Goal: Transaction & Acquisition: Purchase product/service

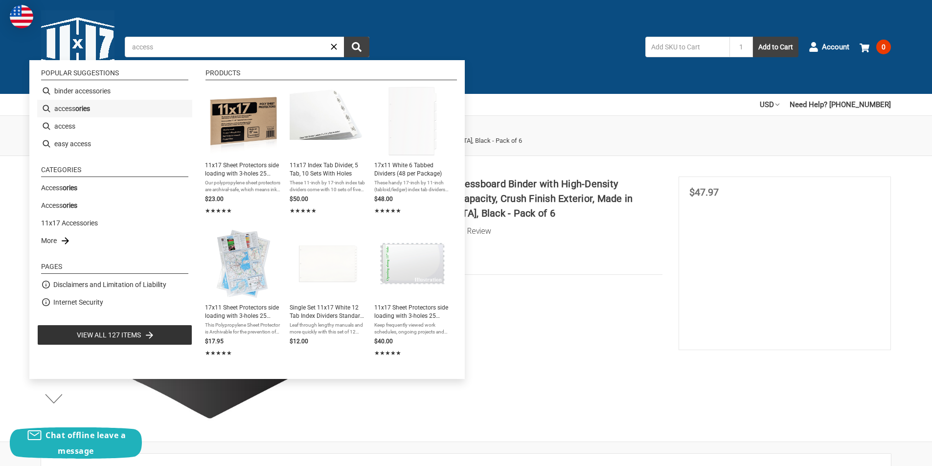
click at [79, 107] on b "ories" at bounding box center [82, 109] width 15 height 10
type input "accessories"
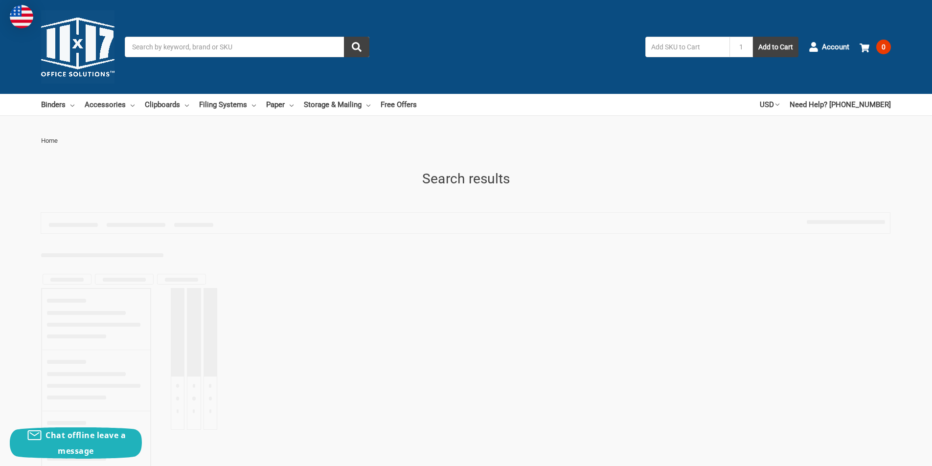
type input "accessories"
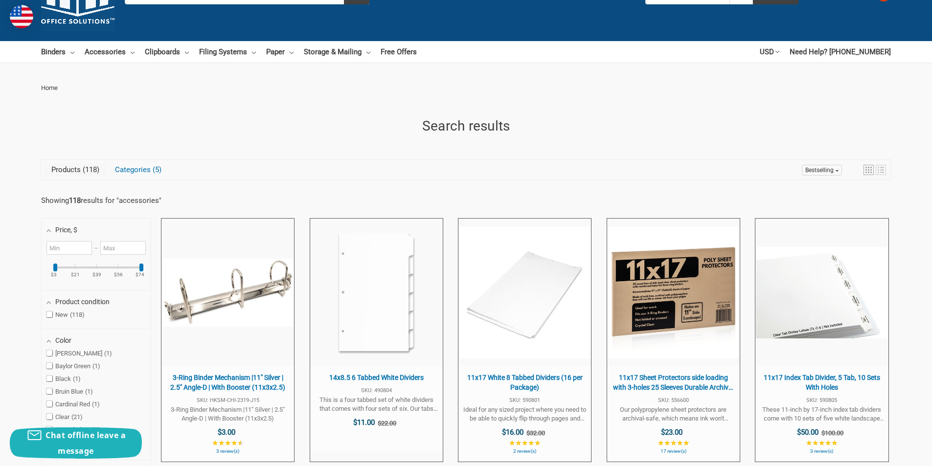
scroll to position [147, 0]
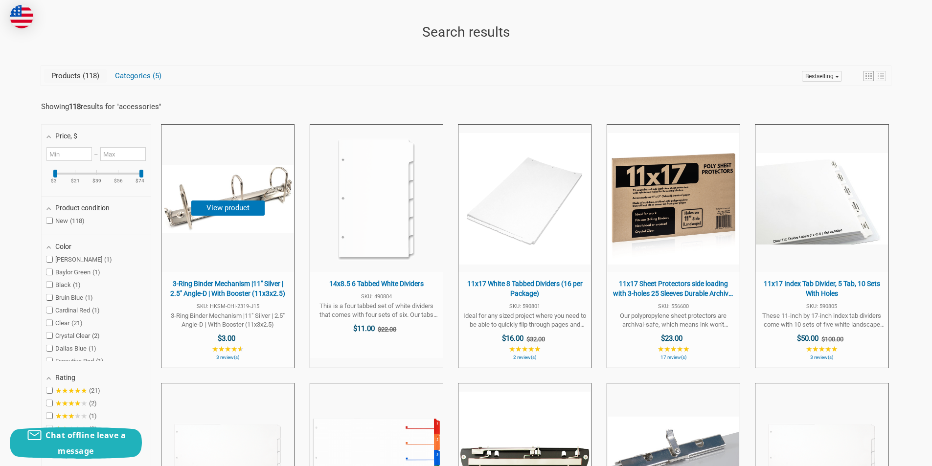
click at [215, 290] on span "3-Ring Binder Mechanism |11" Silver | 2.5" Angle-D | With Booster (11x3x2.5)" at bounding box center [227, 288] width 123 height 19
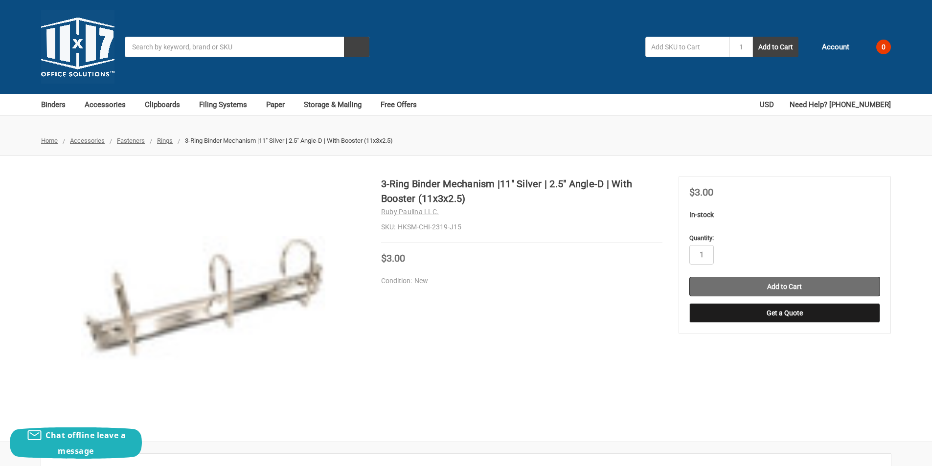
click at [779, 289] on input "Add to Cart" at bounding box center [784, 287] width 191 height 20
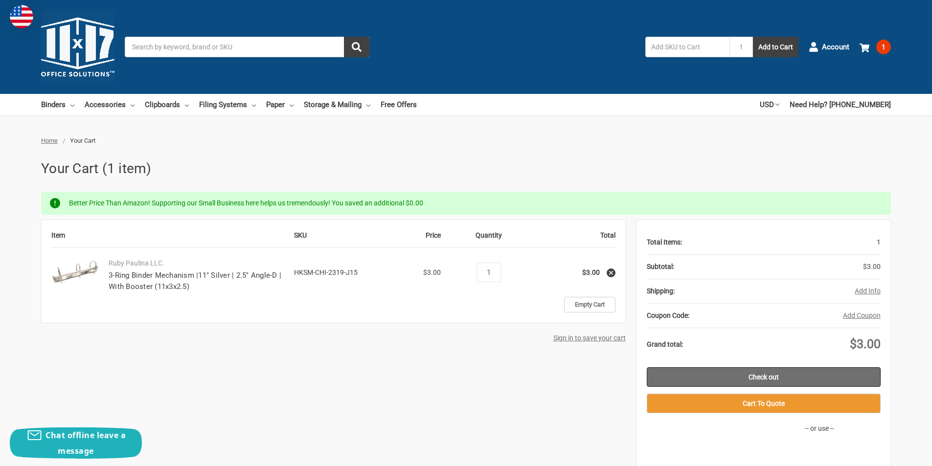
click at [778, 379] on link "Check out" at bounding box center [764, 377] width 234 height 20
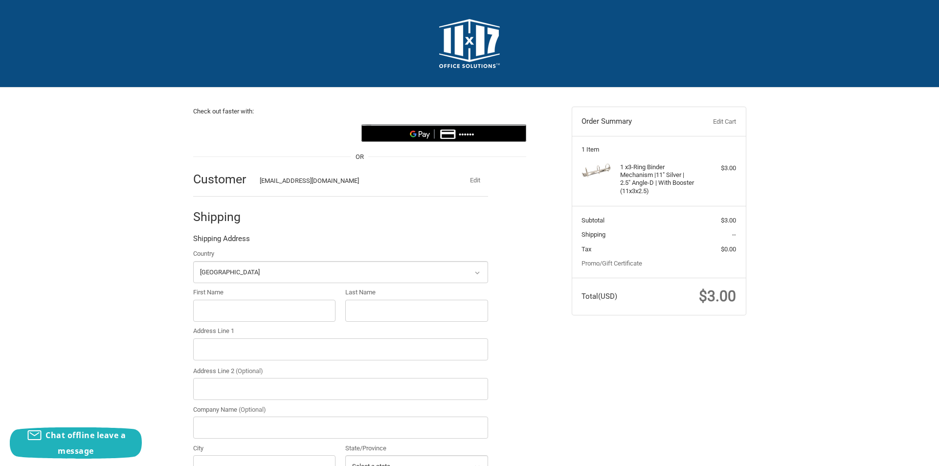
select select "US"
click at [224, 308] on input "First Name" at bounding box center [260, 311] width 143 height 22
type input "diryl"
click at [335, 319] on div "First Name diryl" at bounding box center [260, 305] width 152 height 34
click at [360, 309] on input "Last Name" at bounding box center [412, 311] width 143 height 22
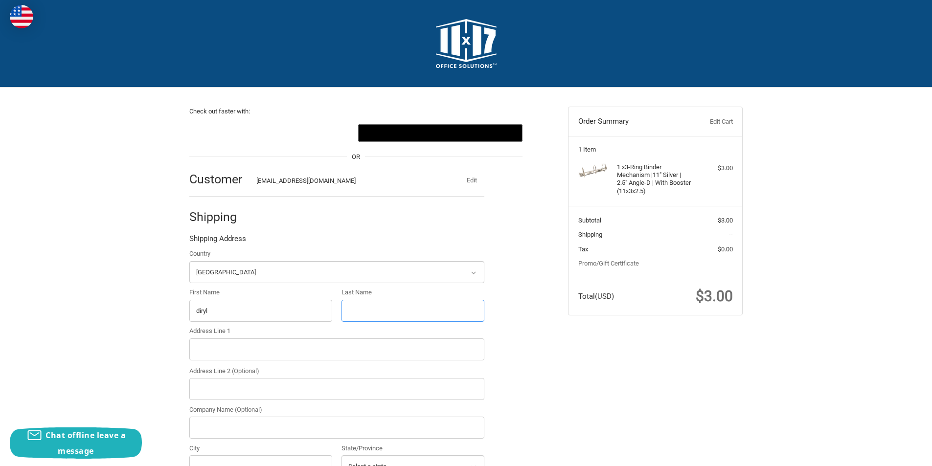
type input "bracewel"
click at [225, 349] on input "Address Line 1" at bounding box center [336, 349] width 295 height 22
paste input "[STREET_ADDRESS]"
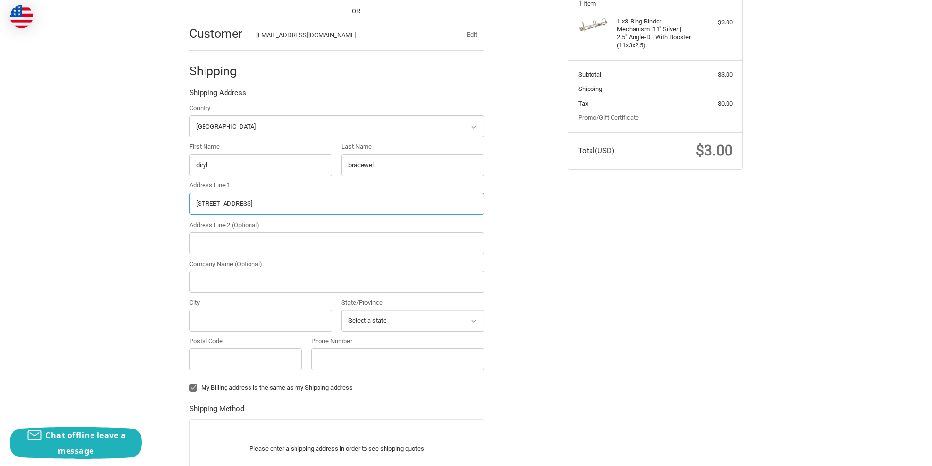
scroll to position [147, 0]
click at [264, 202] on input "6712 W Devon Ave,Chicago, IL, 60631" at bounding box center [336, 203] width 295 height 22
type input "6712 W Devon Ave,Chicago, IL, 60631"
click at [212, 322] on input "City" at bounding box center [260, 320] width 143 height 22
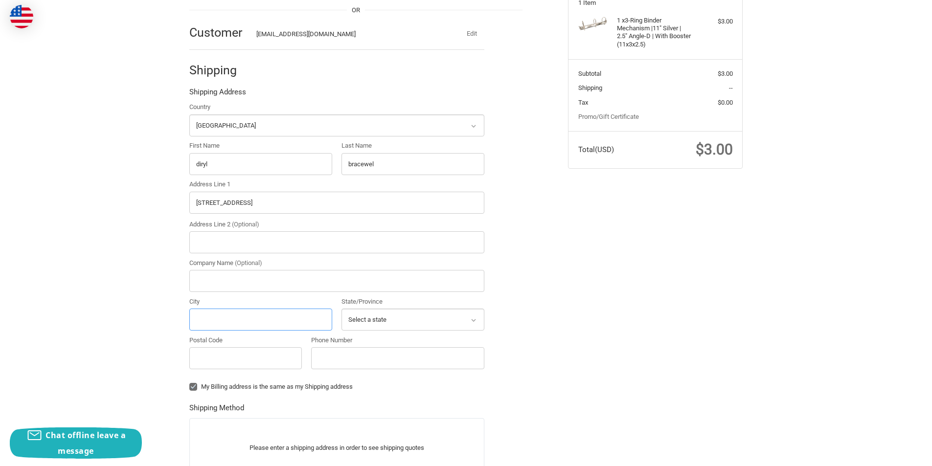
paste input "Chicago"
type input "Chicago"
click at [366, 311] on select "Select a state Alabama Alaska American Samoa Arizona Arkansas Armed Forces Amer…" at bounding box center [412, 320] width 143 height 22
select select "IL"
click at [341, 309] on select "Select a state Alabama Alaska American Samoa Arizona Arkansas Armed Forces Amer…" at bounding box center [412, 320] width 143 height 22
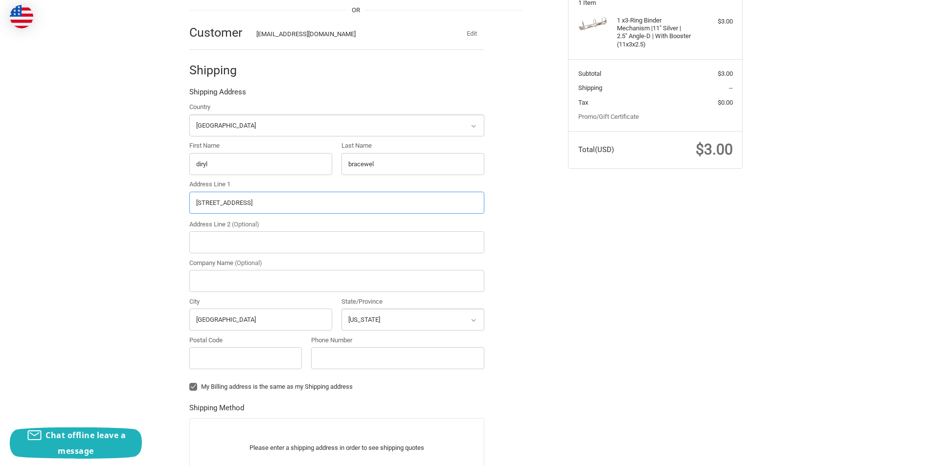
click at [296, 203] on input "6712 W Devon Ave,Chicago, IL, 60631" at bounding box center [336, 203] width 295 height 22
click at [218, 356] on input "Postal Code" at bounding box center [245, 358] width 112 height 22
paste input "60631"
type input "60631"
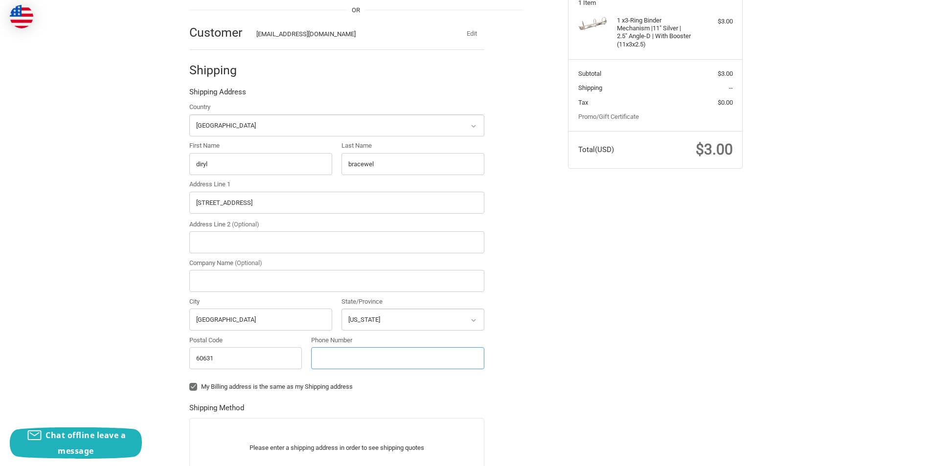
click at [326, 358] on input "Phone Number" at bounding box center [397, 358] width 173 height 22
type input "6305829632"
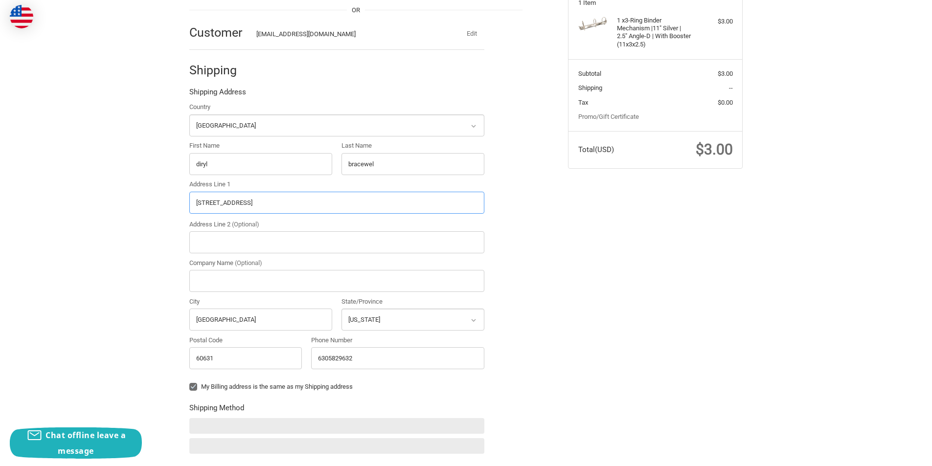
drag, startPoint x: 349, startPoint y: 207, endPoint x: 257, endPoint y: 212, distance: 92.5
click at [257, 212] on input "6712 W Devon Ave,Chicago, IL, 60631" at bounding box center [336, 203] width 295 height 22
click at [344, 207] on input "6712 W Devon Ave,Chicago, IL, 60631" at bounding box center [336, 203] width 295 height 22
drag, startPoint x: 331, startPoint y: 198, endPoint x: 248, endPoint y: 208, distance: 83.8
click at [248, 208] on input "6712 W Devon Ave,Chicago, IL, 60631" at bounding box center [336, 203] width 295 height 22
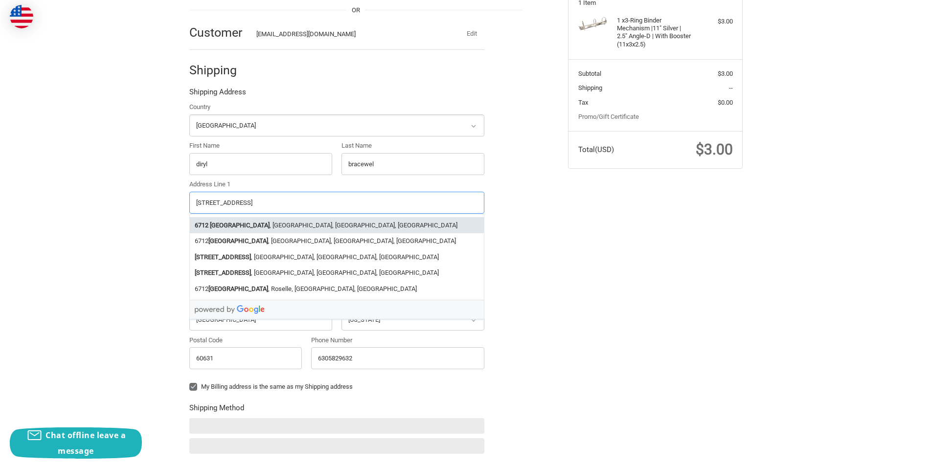
click at [247, 222] on strong "West Devon Avenue" at bounding box center [240, 226] width 60 height 10
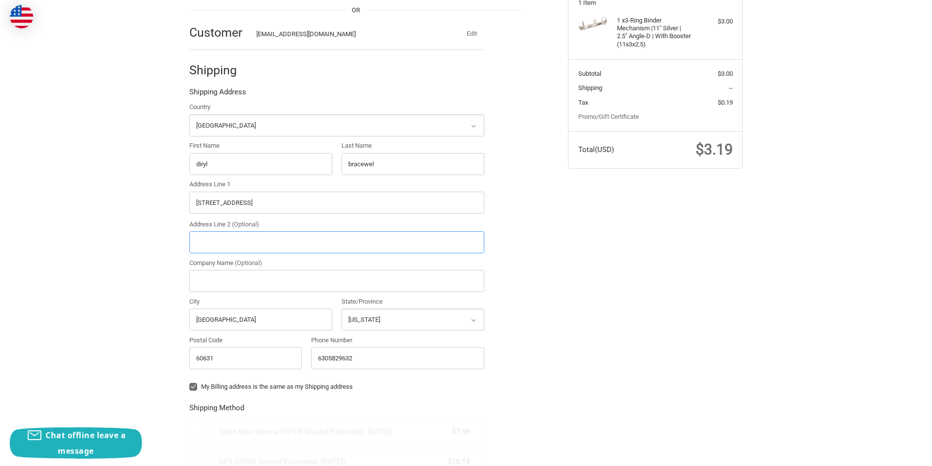
type input "6712 West Devon Avenue"
select select "IL"
click at [192, 388] on label "My Billing address is the same as my Shipping address" at bounding box center [336, 387] width 295 height 8
click at [190, 382] on input "My Billing address is the same as my Shipping address" at bounding box center [189, 382] width 0 height 0
checkbox input "false"
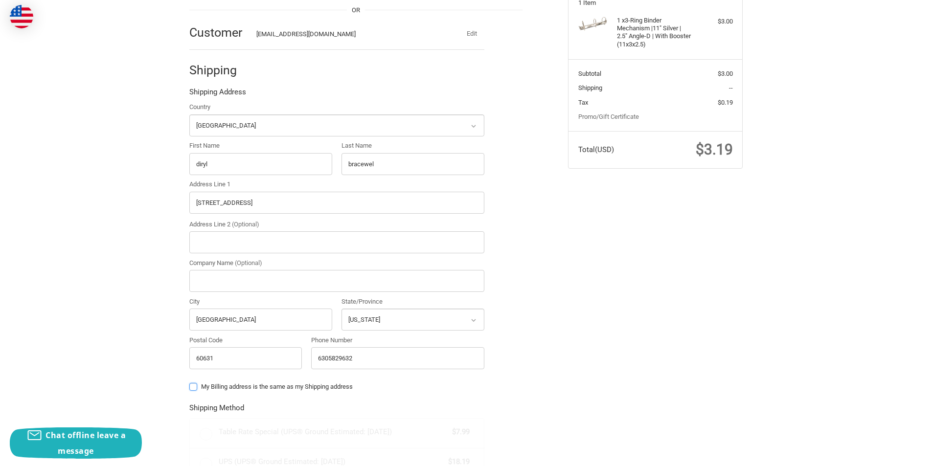
radio input "true"
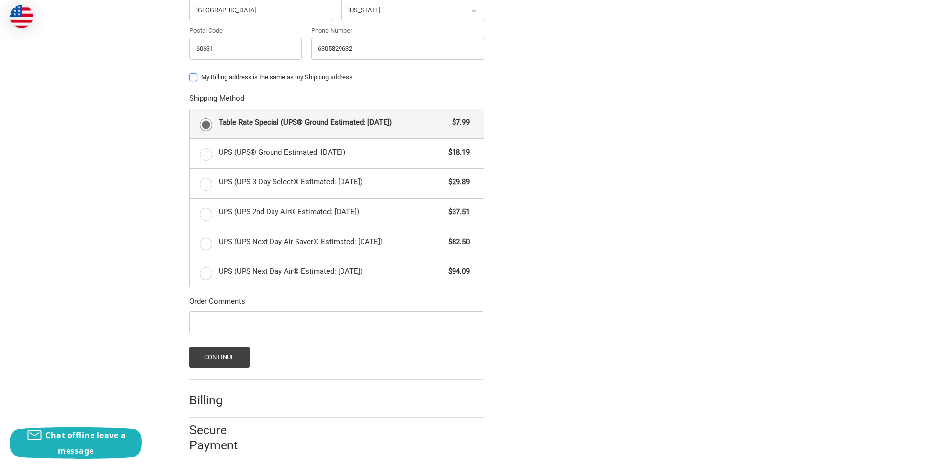
scroll to position [464, 0]
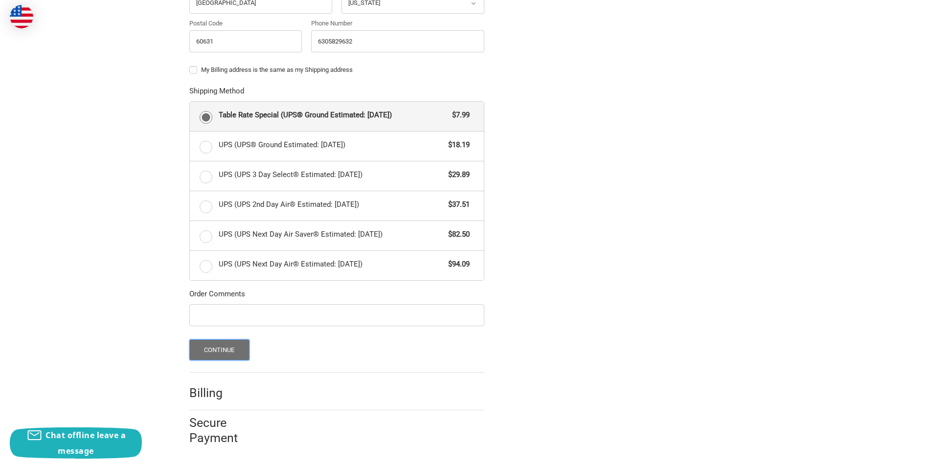
click at [223, 346] on button "Continue" at bounding box center [219, 349] width 60 height 21
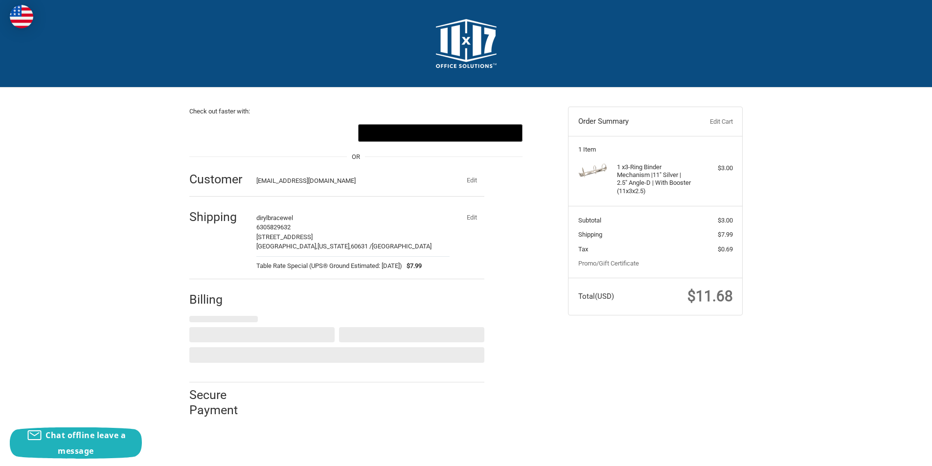
scroll to position [0, 0]
select select "US"
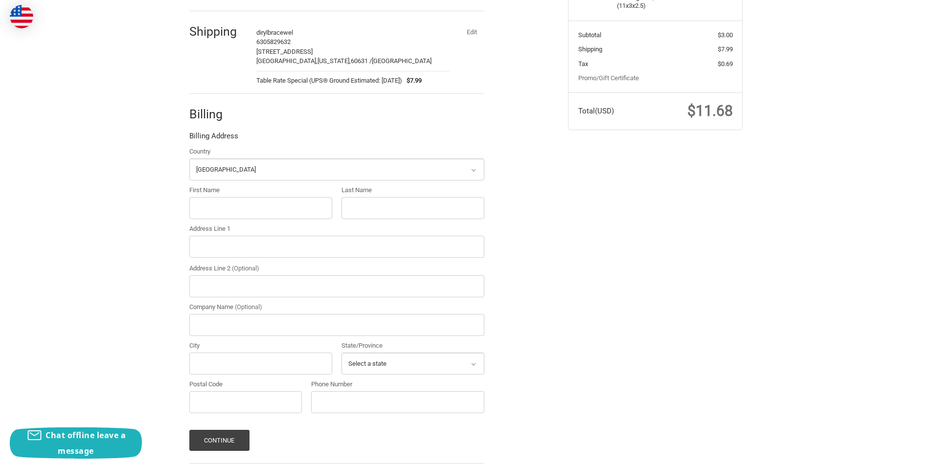
scroll to position [186, 0]
click at [271, 201] on input "First Name" at bounding box center [260, 208] width 143 height 22
paste input "THOMAS NEVILLE"
drag, startPoint x: 253, startPoint y: 215, endPoint x: 224, endPoint y: 211, distance: 29.5
click at [224, 211] on input "THOMAS NEVILLE" at bounding box center [260, 208] width 143 height 22
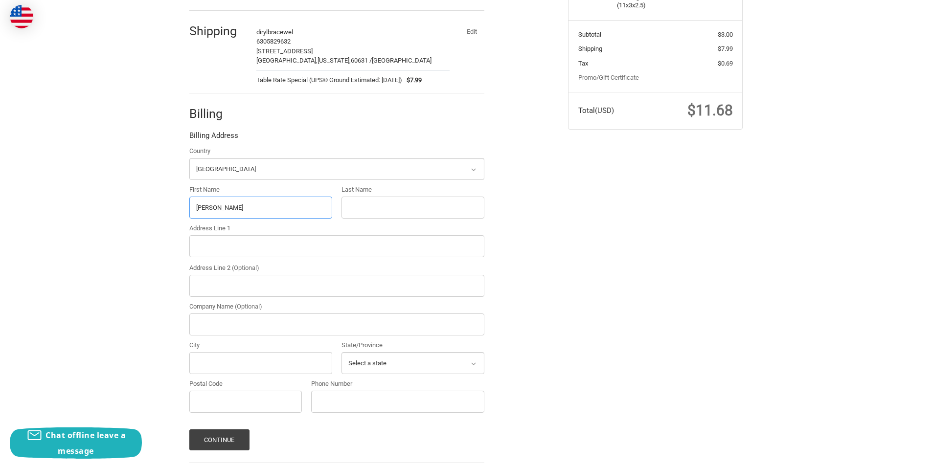
type input "THOMAS"
paste input "NEVILLE"
click at [380, 203] on input "Last Name" at bounding box center [412, 208] width 143 height 22
type input "NEVILLE"
click at [271, 250] on input "Address Line 1" at bounding box center [336, 246] width 295 height 22
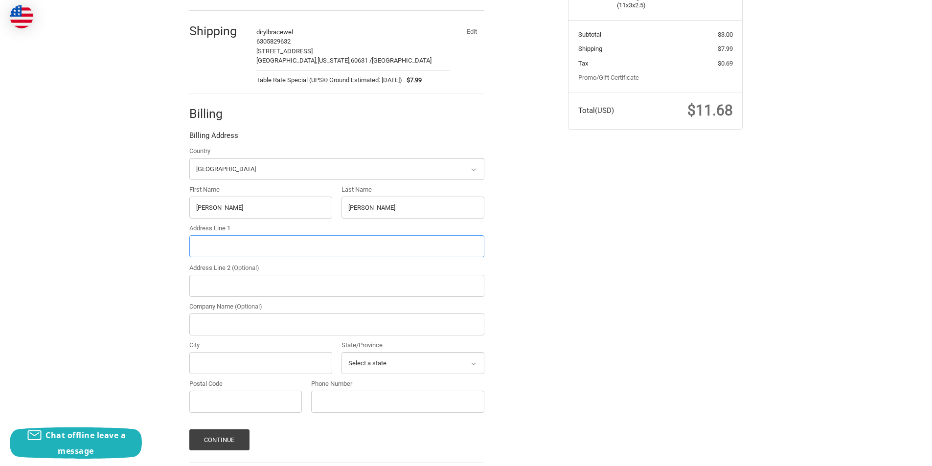
paste input "11830 SE SHELL AVE, HOBE SOUND, FL 33455"
click at [283, 247] on input "11830 SE SHELL AVE, HOBE SOUND, FL 33455" at bounding box center [336, 246] width 295 height 22
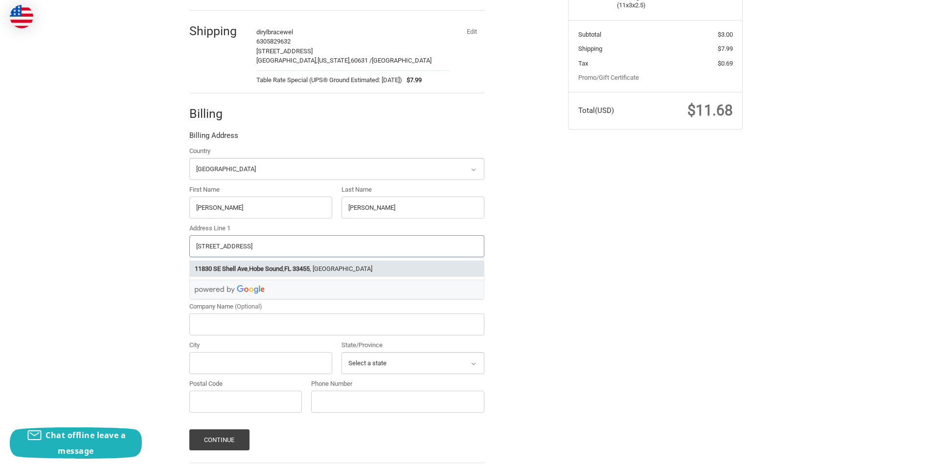
click at [278, 267] on strong "Hobe Sound" at bounding box center [266, 269] width 34 height 10
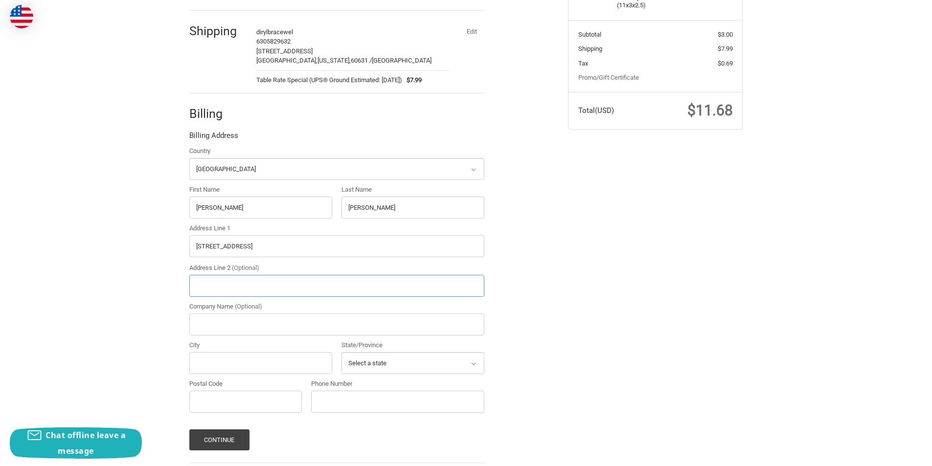
type input "11830 SE Shell Ave"
type input "Hobe Sound"
select select "FL"
type input "33455"
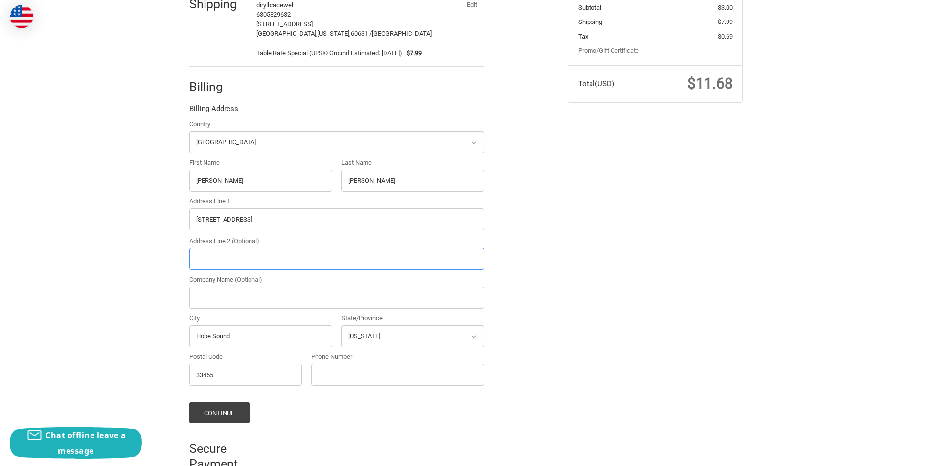
scroll to position [239, 0]
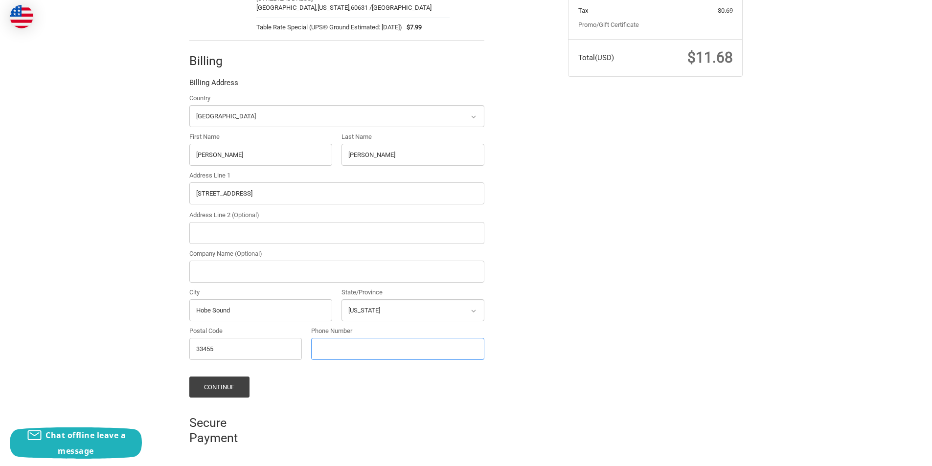
click at [349, 354] on input "Phone Number" at bounding box center [397, 349] width 173 height 22
type input "(646) 521-5506"
click at [229, 389] on button "Continue" at bounding box center [219, 387] width 60 height 21
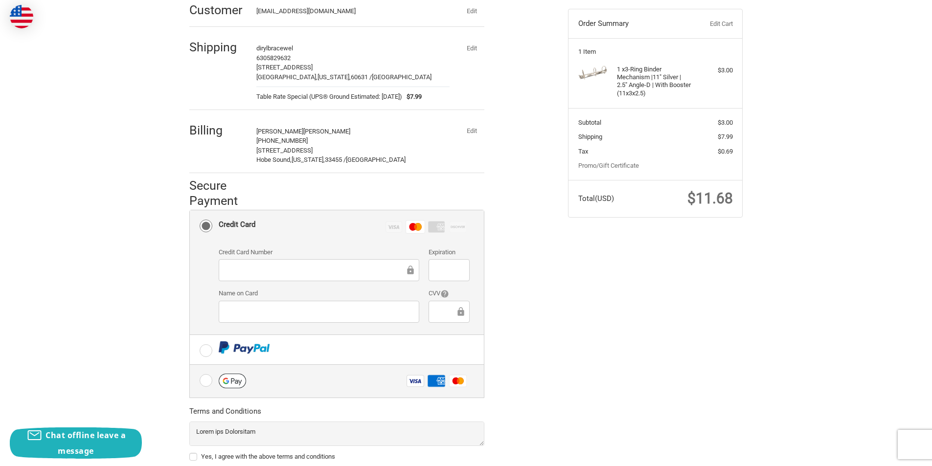
scroll to position [166, 0]
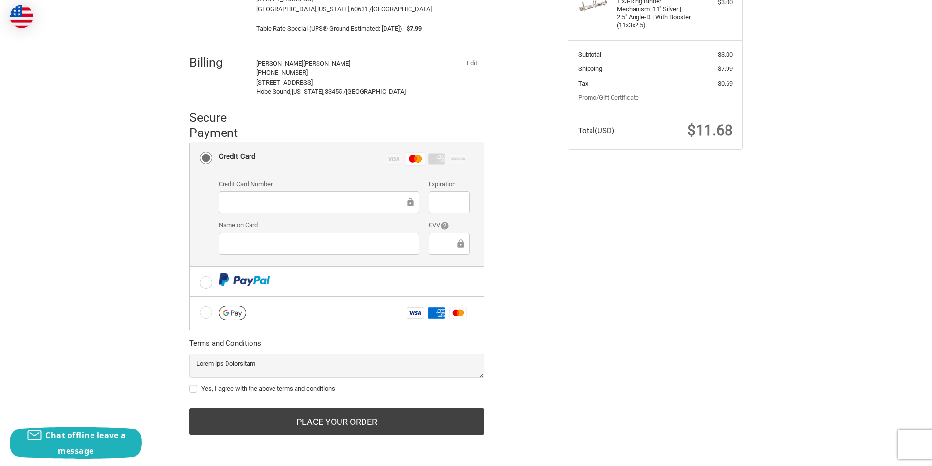
click at [190, 388] on label "Yes, I agree with the above terms and conditions" at bounding box center [336, 389] width 295 height 8
click at [190, 384] on input "Yes, I agree with the above terms and conditions" at bounding box center [189, 384] width 0 height 0
checkbox input "true"
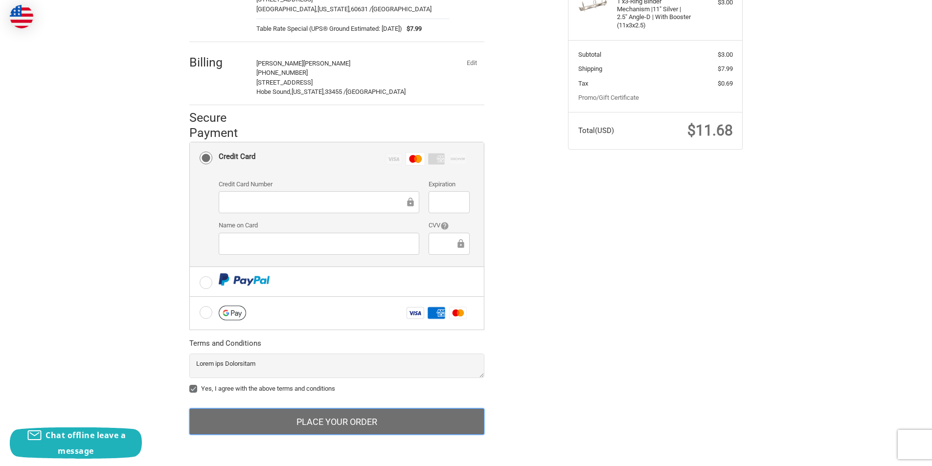
click at [277, 411] on button "Place Your Order" at bounding box center [336, 421] width 295 height 26
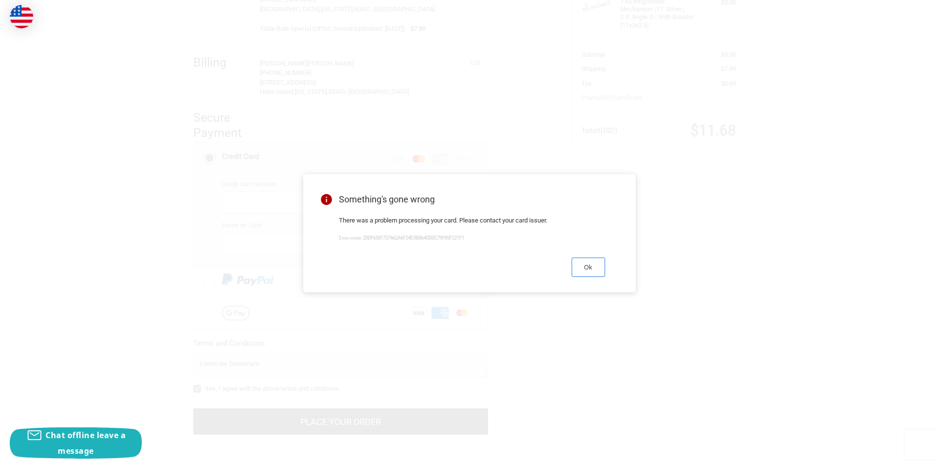
click at [599, 267] on button "Ok" at bounding box center [588, 267] width 33 height 19
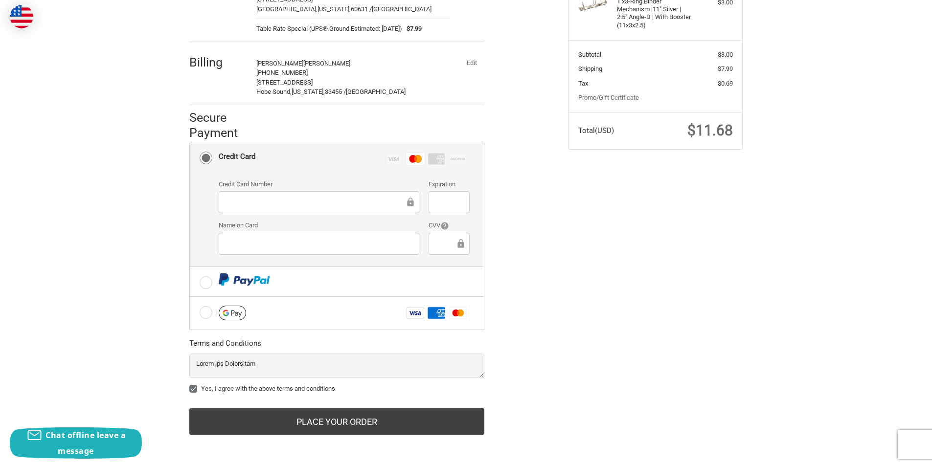
click at [468, 60] on button "Edit" at bounding box center [471, 63] width 25 height 14
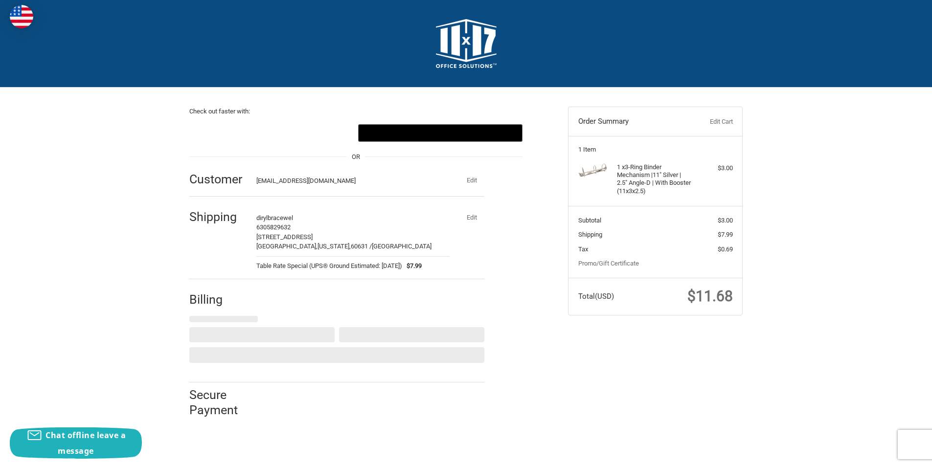
scroll to position [0, 0]
select select "US"
select select "FL"
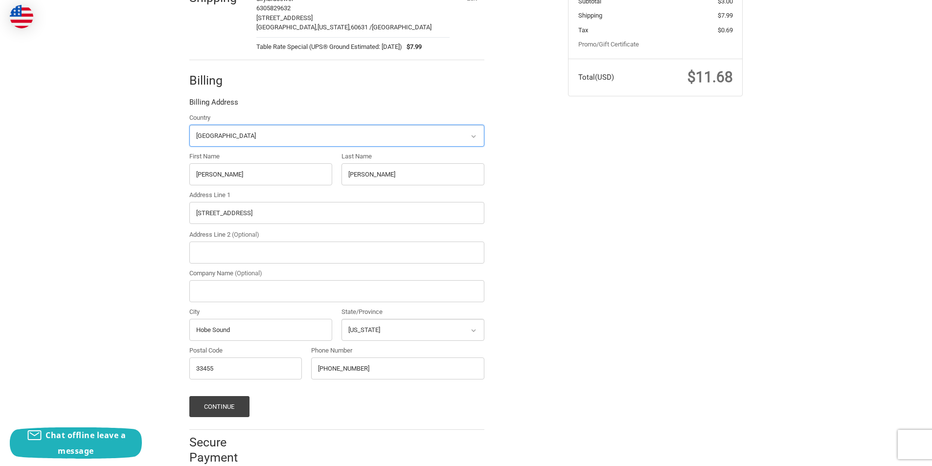
scroll to position [239, 0]
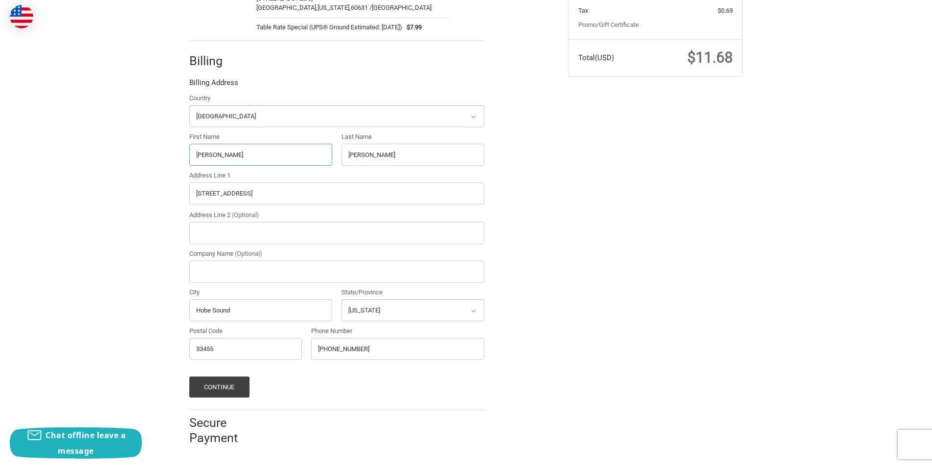
drag, startPoint x: 187, startPoint y: 153, endPoint x: 107, endPoint y: 153, distance: 80.2
click at [107, 153] on div "Check out faster with: @import url(//fonts.googleapis.com/css?family=Google+San…" at bounding box center [466, 152] width 932 height 607
paste input "Perez Guterrerrec"
drag, startPoint x: 256, startPoint y: 160, endPoint x: 216, endPoint y: 158, distance: 40.2
click at [216, 158] on input "Perez Guterrerrec" at bounding box center [260, 155] width 143 height 22
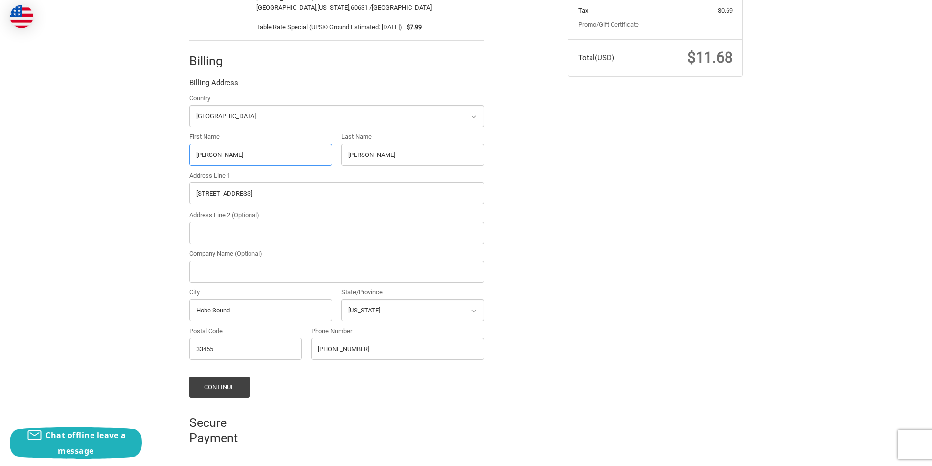
type input "Perez"
click at [279, 152] on div "Country Select a country Afghanistan Åland Islands Albania Algeria American Sam…" at bounding box center [336, 228] width 305 height 271
paste input "Guterrerrec"
type input "Guterrerrec"
drag, startPoint x: 236, startPoint y: 201, endPoint x: 180, endPoint y: 203, distance: 56.3
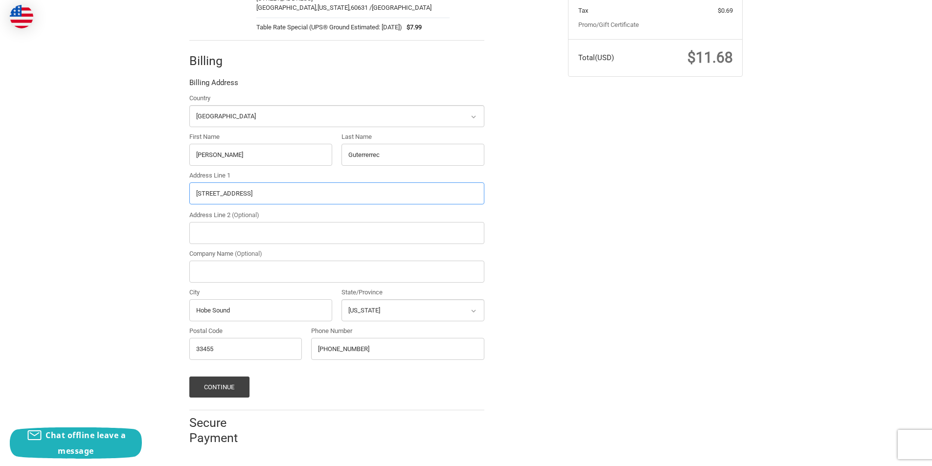
click at [180, 203] on div "Check out faster with: @import url(//fonts.googleapis.com/css?family=Google+San…" at bounding box center [466, 152] width 587 height 607
paste input "1512 Park St , Alameda, CA 94501"
click at [254, 193] on input "1512 Park St , Alameda, CA 94501" at bounding box center [336, 193] width 295 height 22
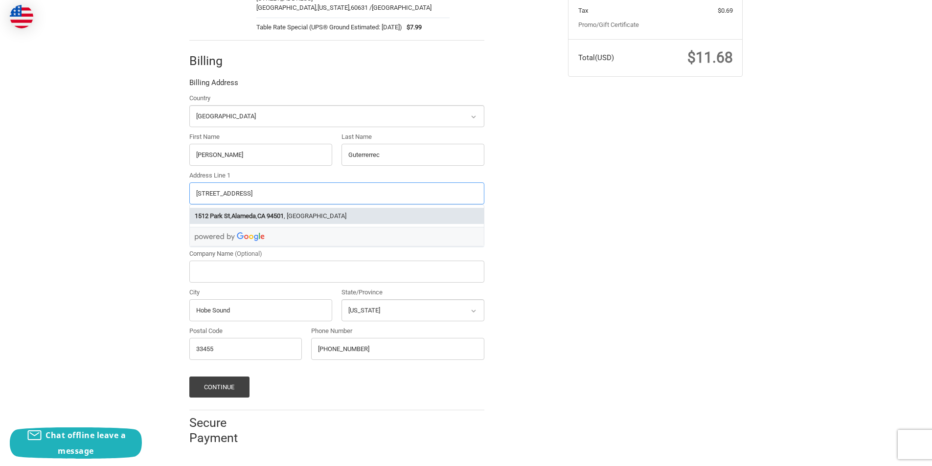
click at [255, 209] on li "1512 Park St , Alameda , CA 94501 , USA" at bounding box center [337, 216] width 294 height 16
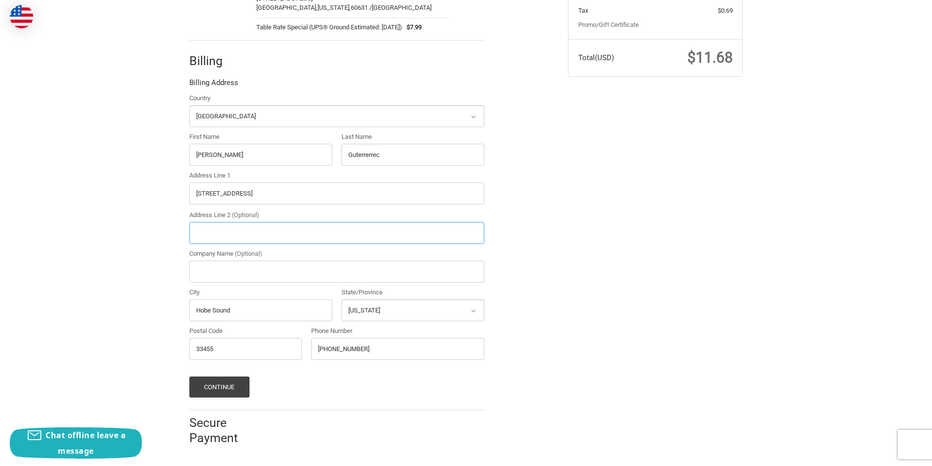
type input "1512 Park St"
type input "Alameda"
select select "CA"
type input "94501"
click at [236, 385] on button "Continue" at bounding box center [219, 387] width 60 height 21
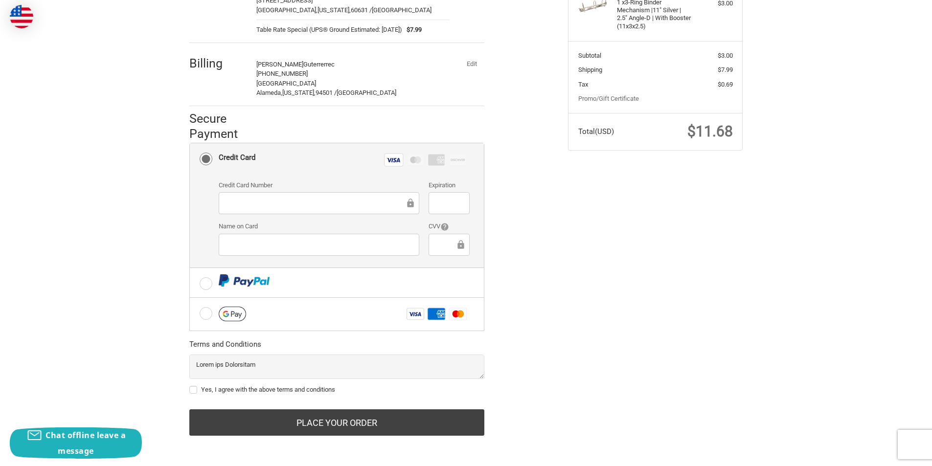
scroll to position [166, 0]
click at [198, 385] on label "Yes, I agree with the above terms and conditions" at bounding box center [336, 389] width 295 height 8
click at [190, 384] on input "Yes, I agree with the above terms and conditions" at bounding box center [189, 384] width 0 height 0
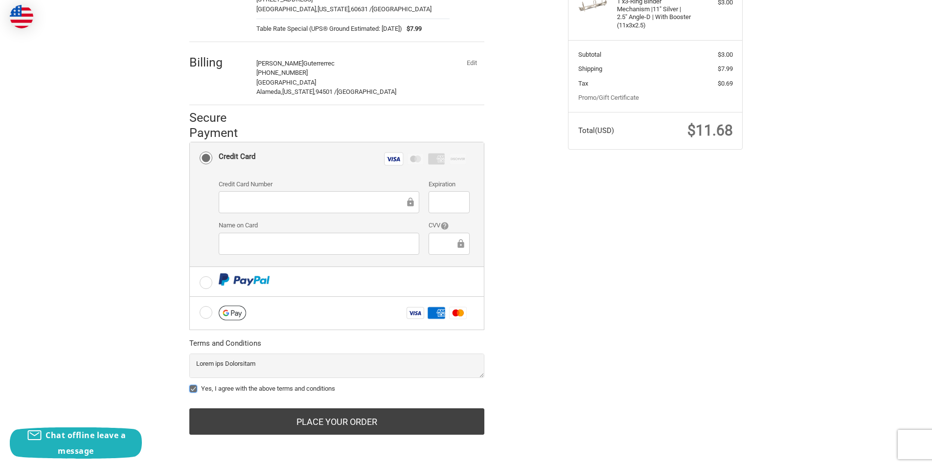
checkbox input "true"
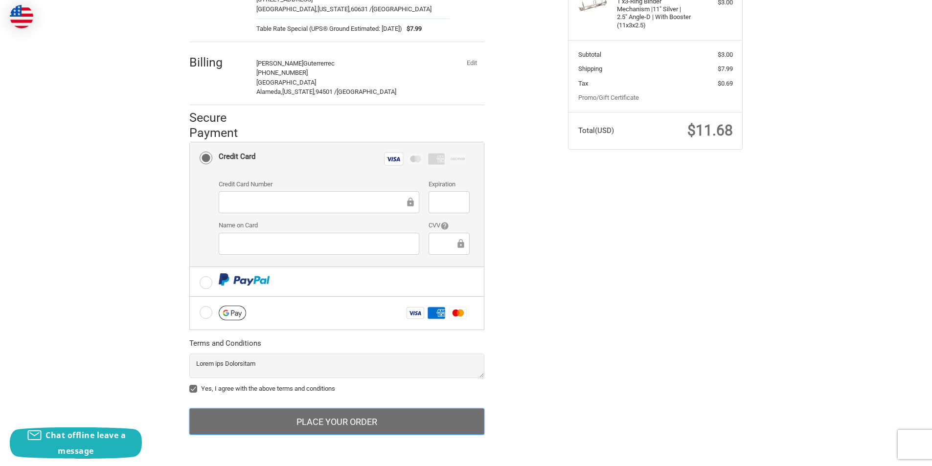
click at [333, 425] on button "Place Your Order" at bounding box center [336, 421] width 295 height 26
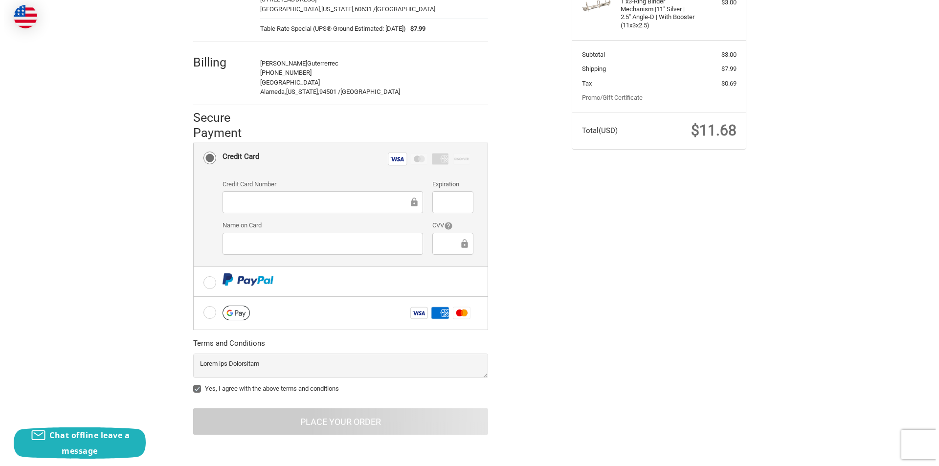
scroll to position [0, 0]
